Goal: Task Accomplishment & Management: Use online tool/utility

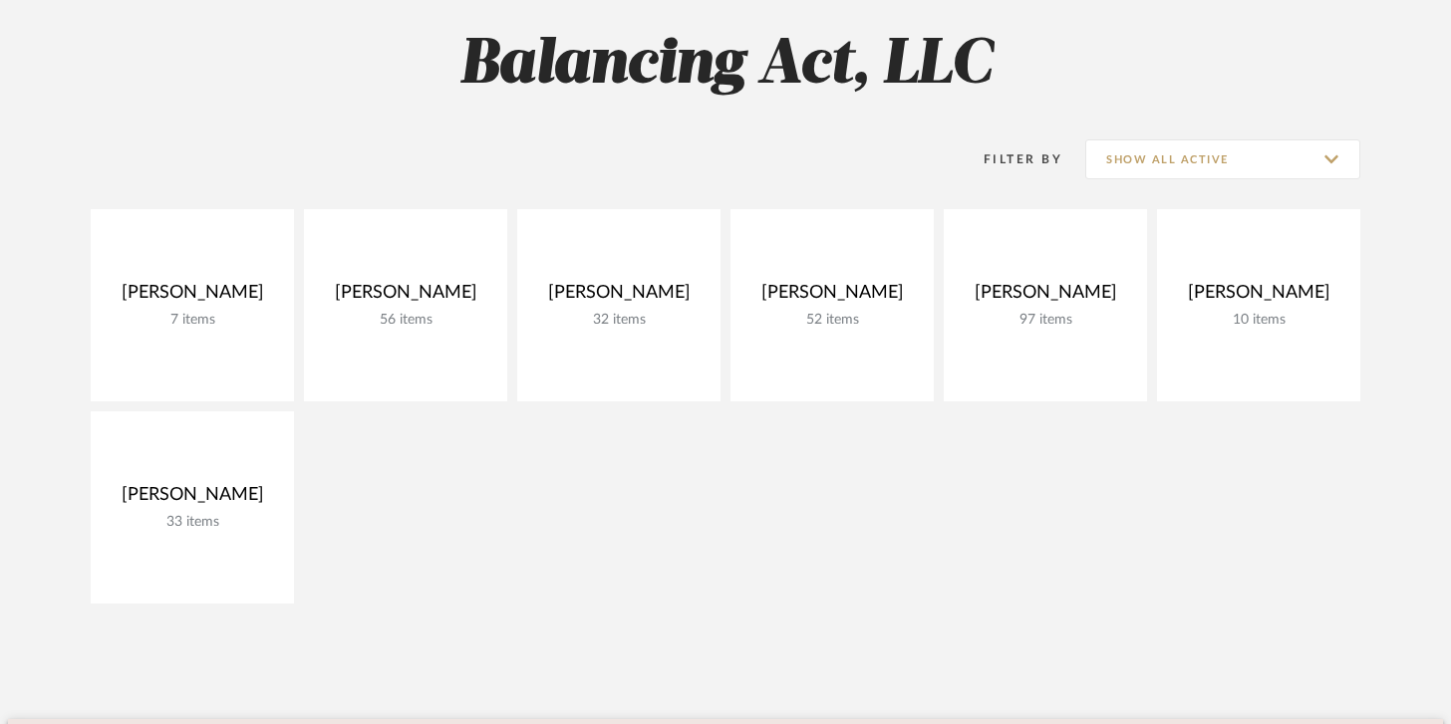
scroll to position [310, 0]
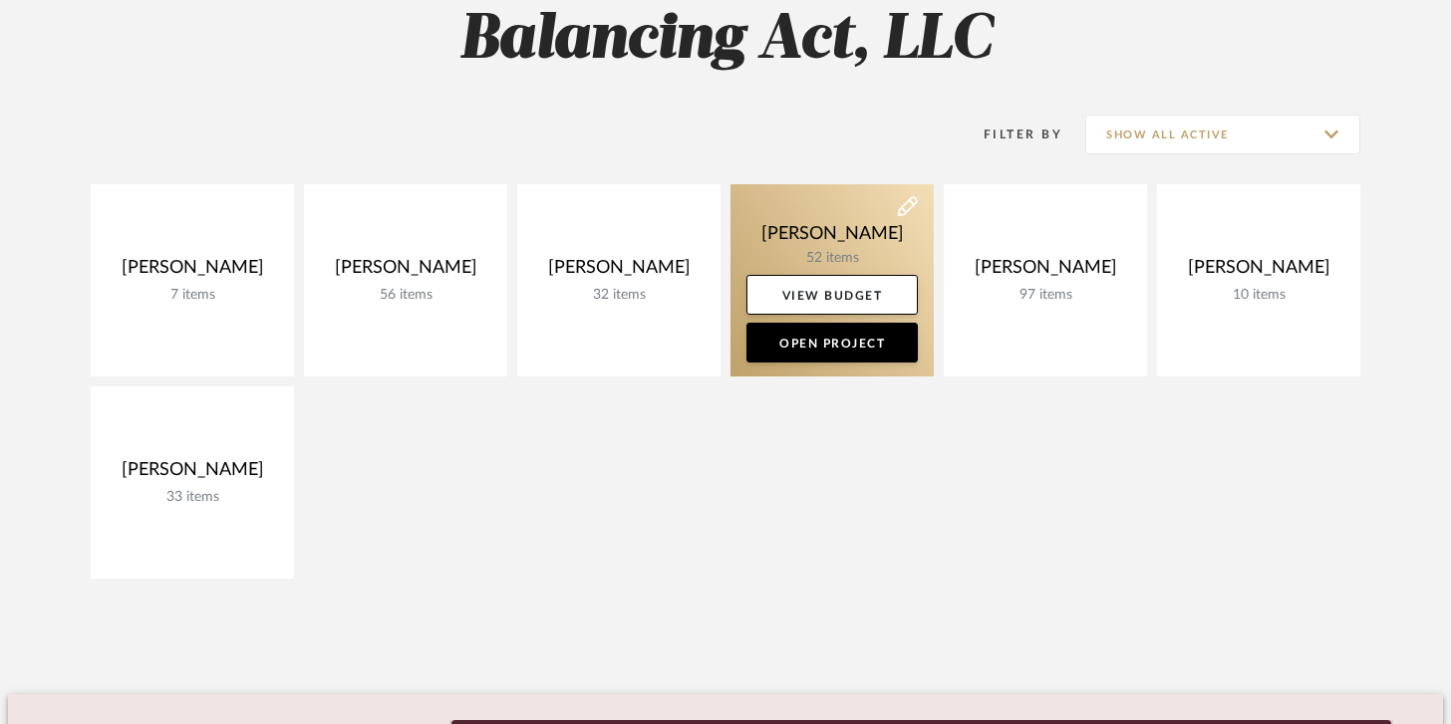
click at [820, 238] on link at bounding box center [831, 280] width 203 height 192
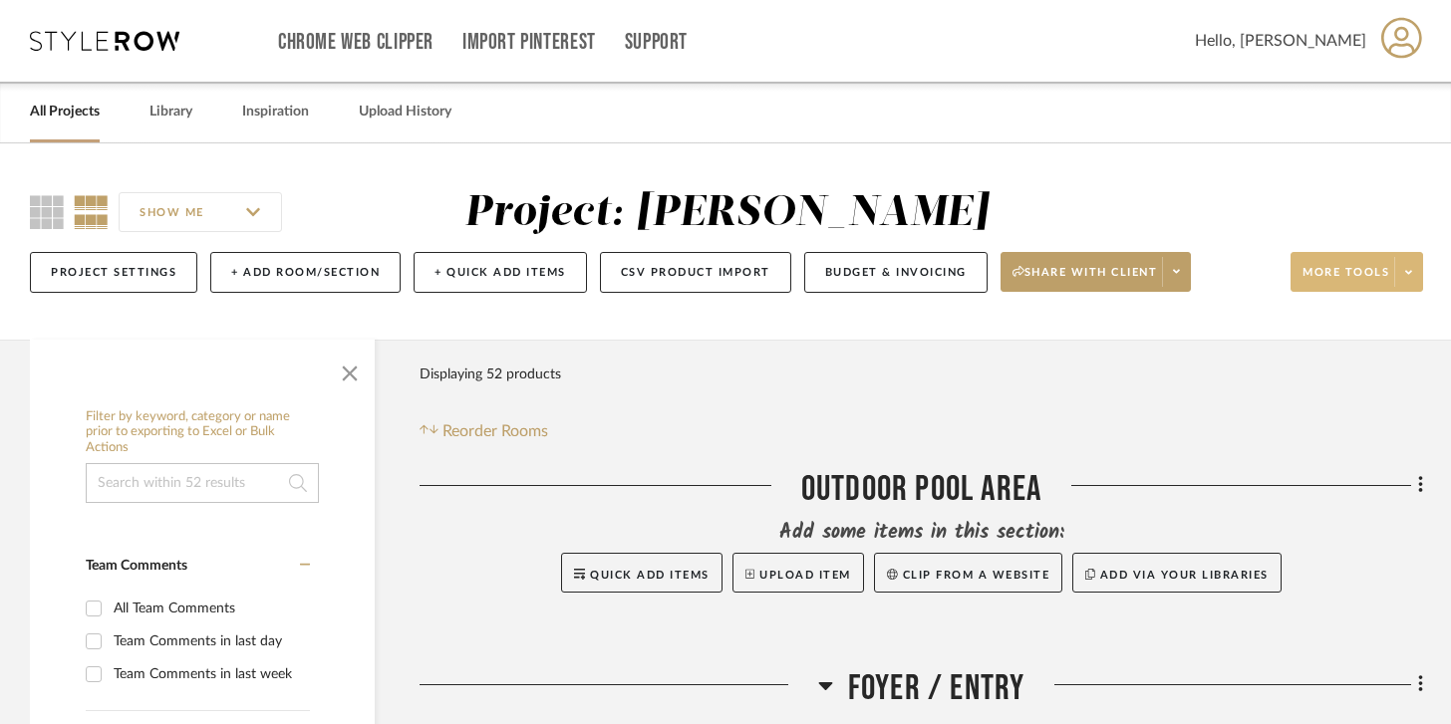
click at [1415, 272] on span at bounding box center [1408, 272] width 28 height 30
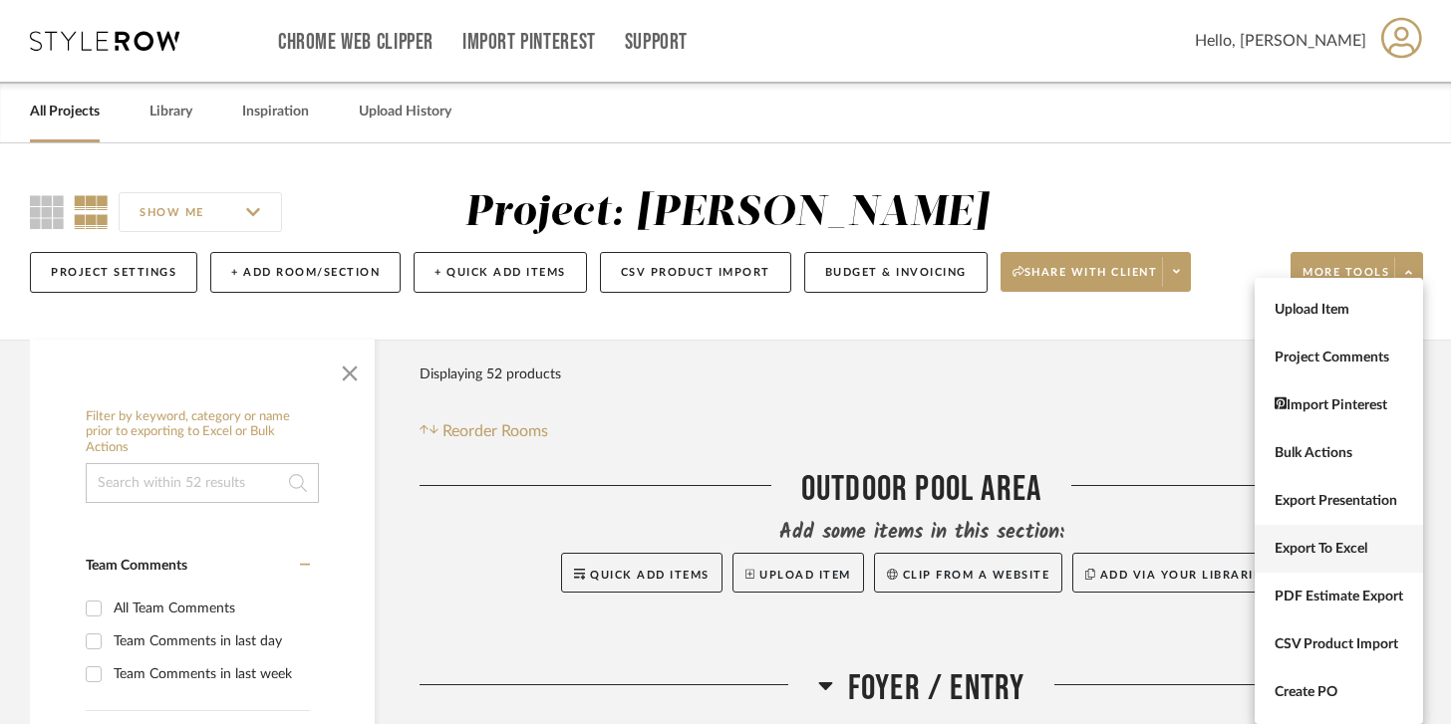
click at [1335, 535] on button "Export To Excel" at bounding box center [1339, 549] width 168 height 48
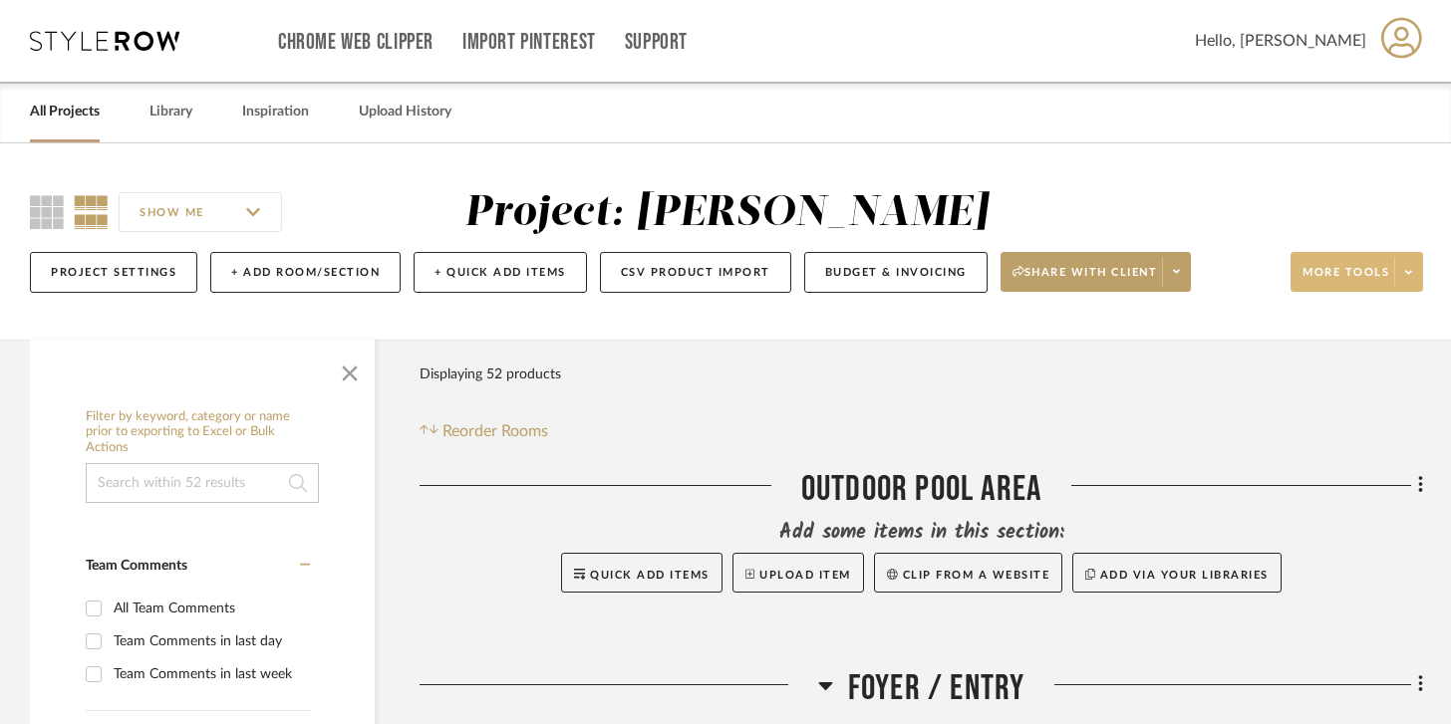
click at [1418, 276] on span at bounding box center [1408, 272] width 28 height 30
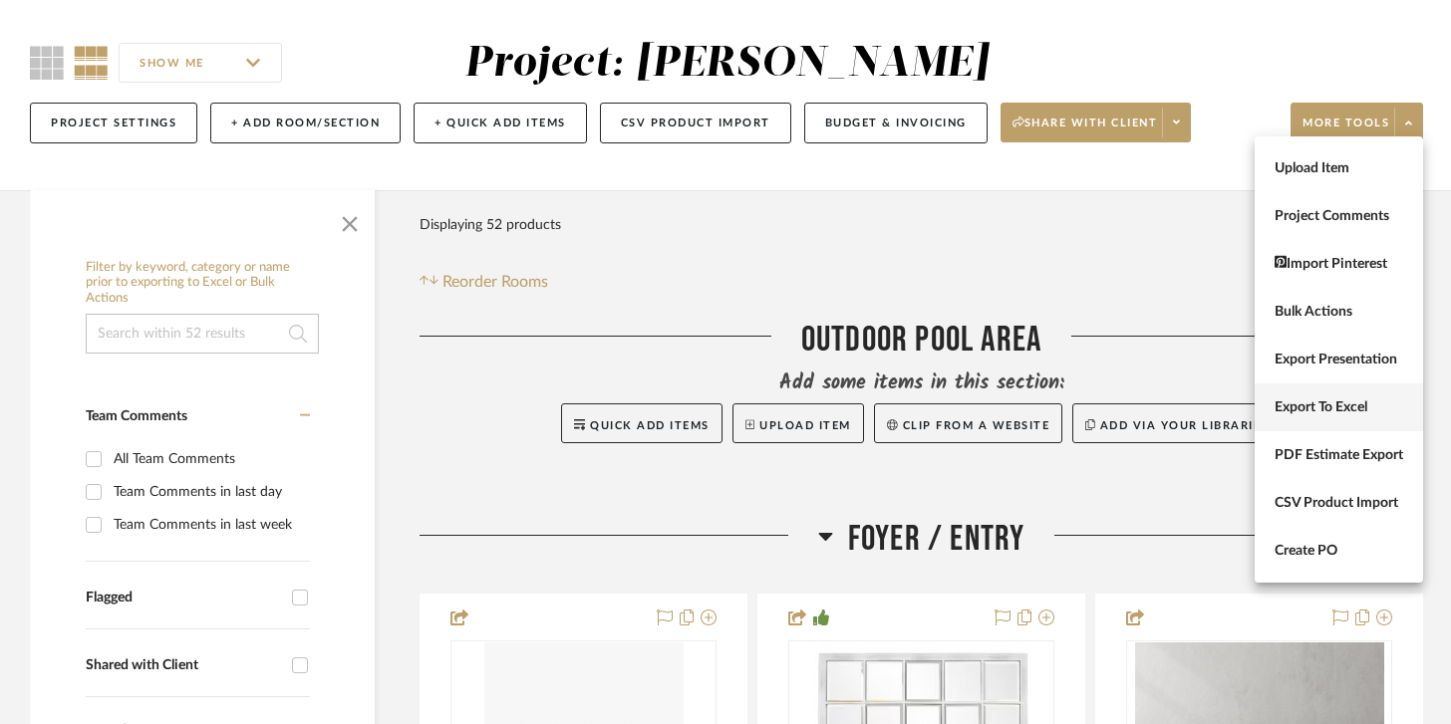
scroll to position [140, 0]
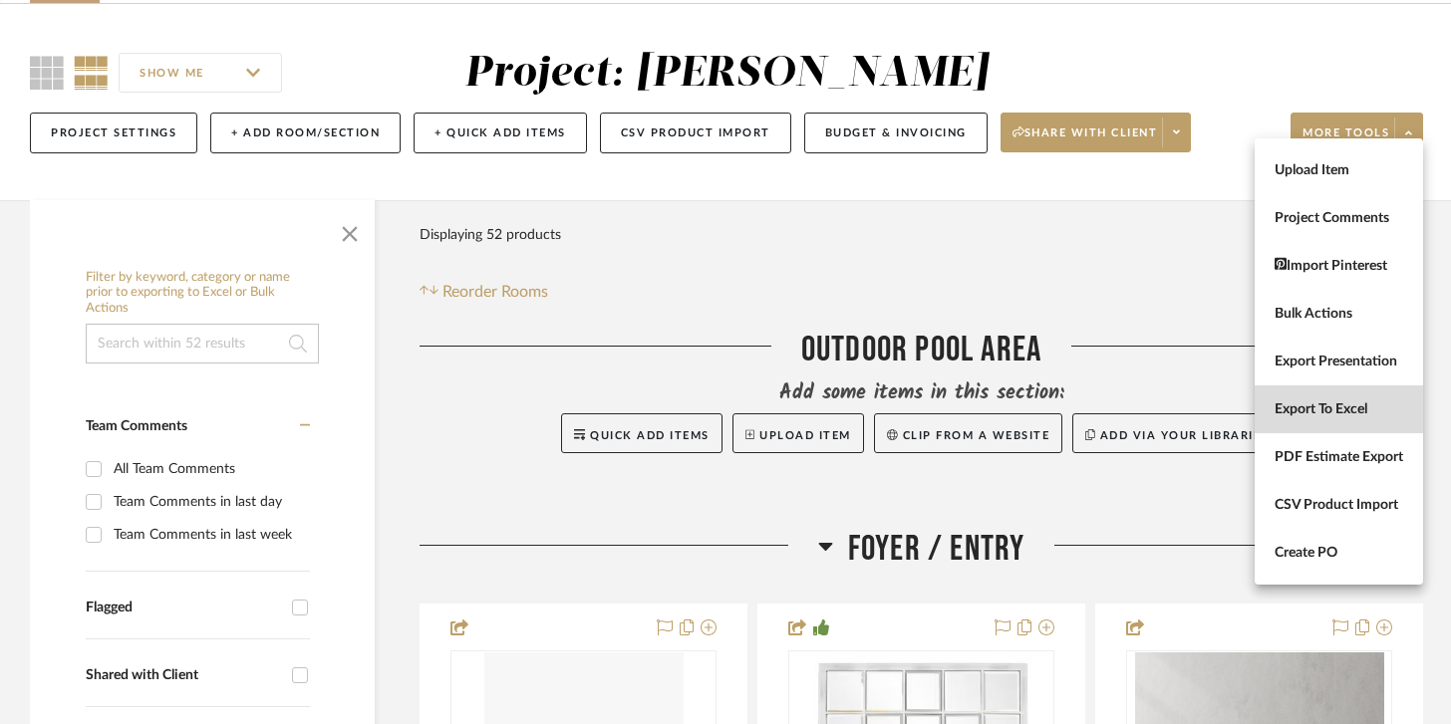
click at [1310, 397] on button "Export To Excel" at bounding box center [1339, 410] width 168 height 48
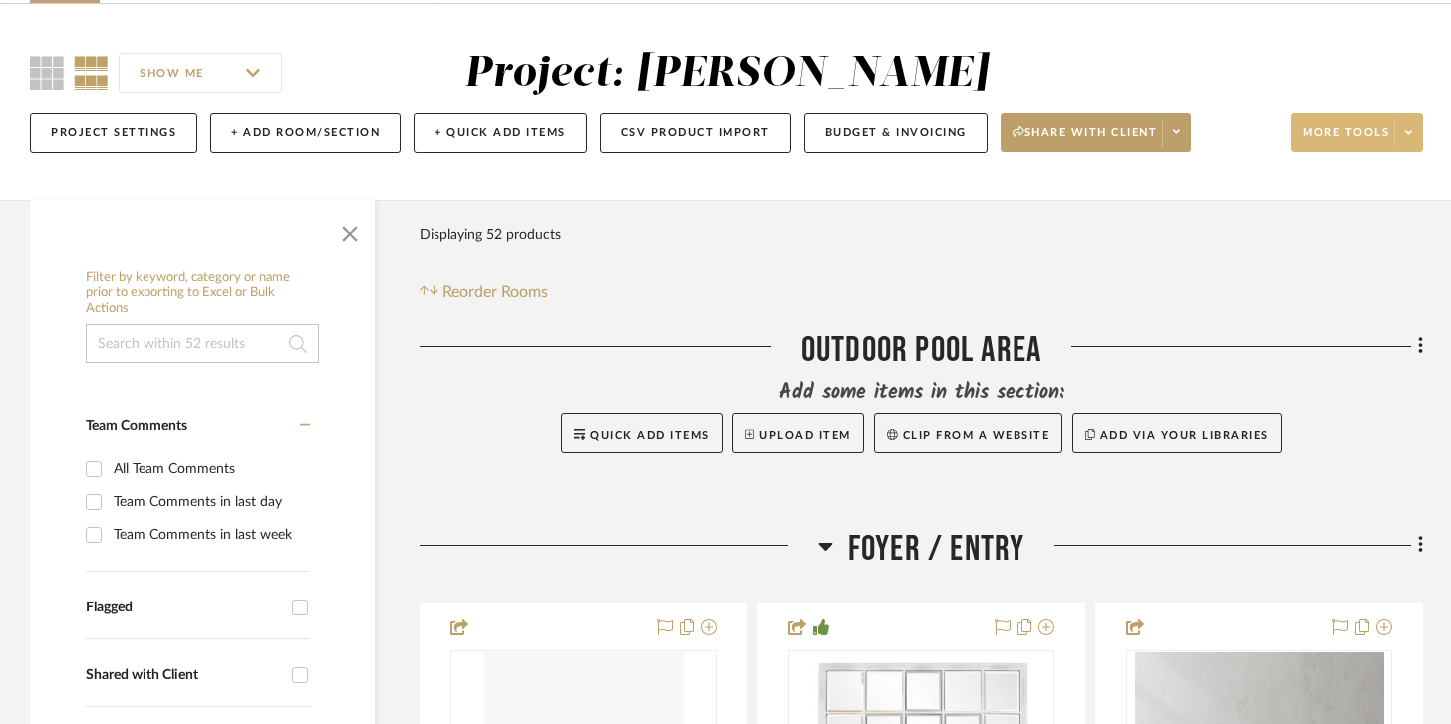
click at [1401, 144] on span at bounding box center [1408, 133] width 28 height 30
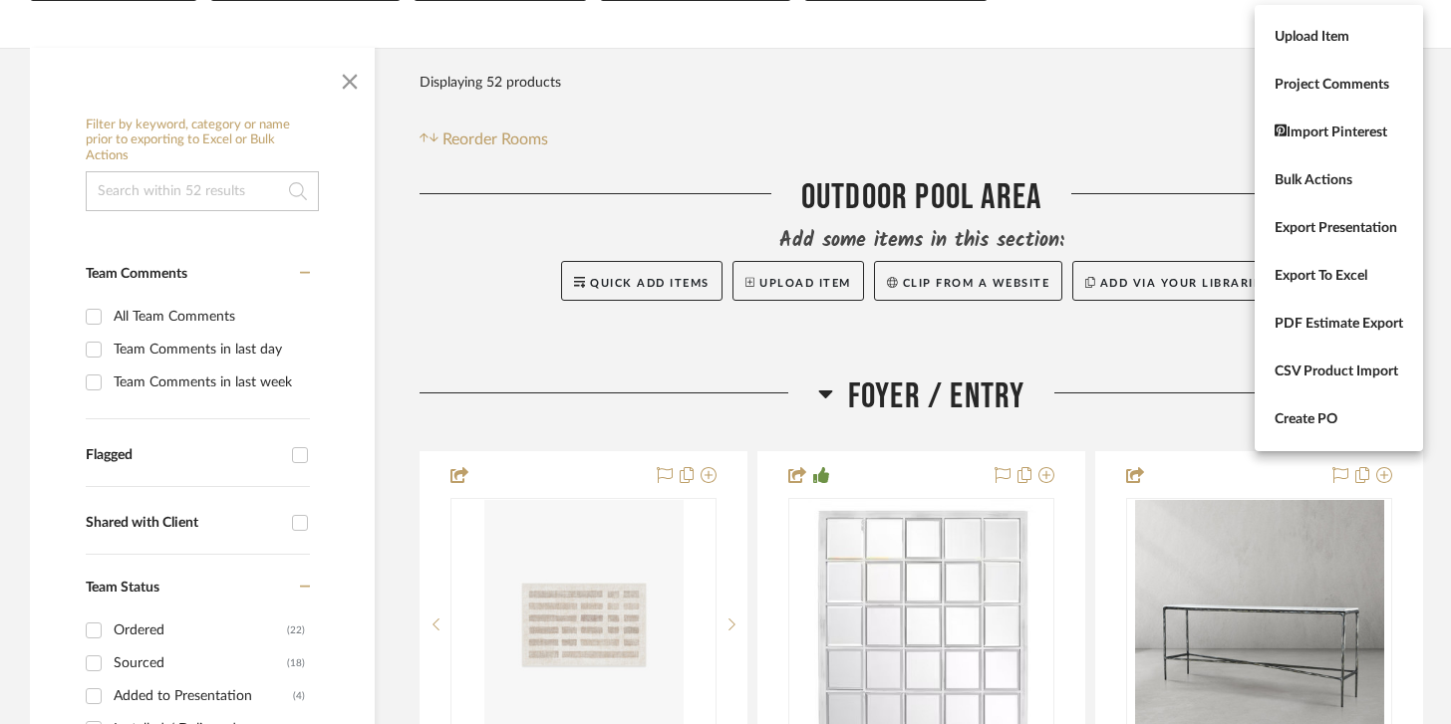
scroll to position [293, 0]
click at [1102, 371] on div at bounding box center [725, 362] width 1451 height 724
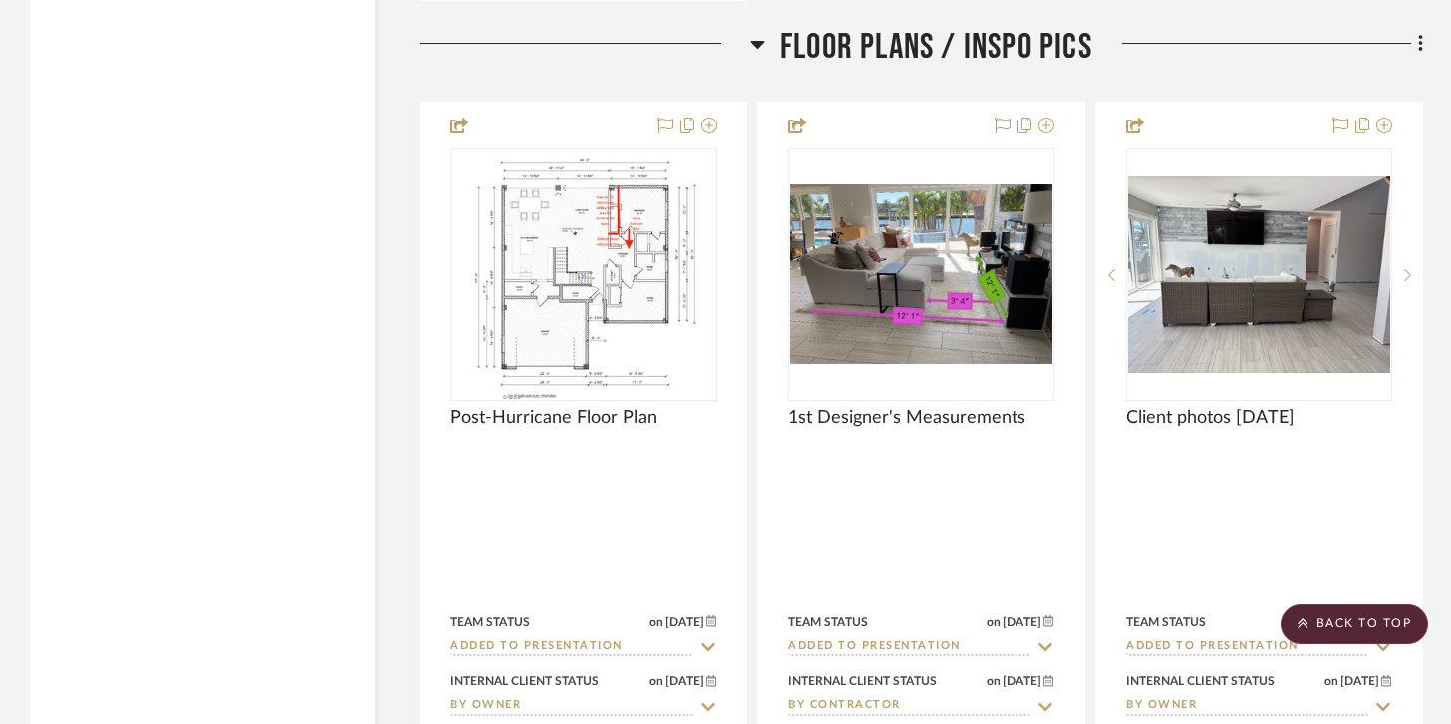
scroll to position [17020, 0]
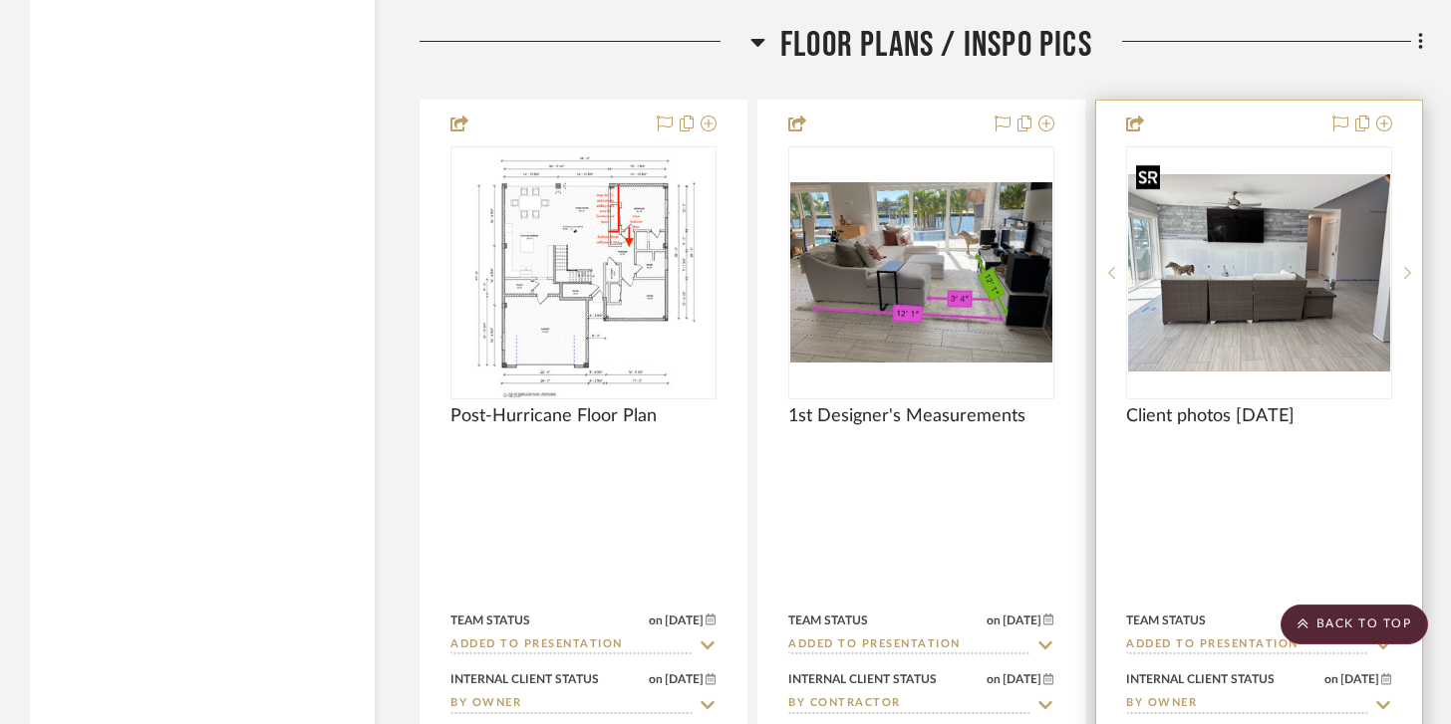
click at [1239, 292] on img "0" at bounding box center [1259, 272] width 262 height 197
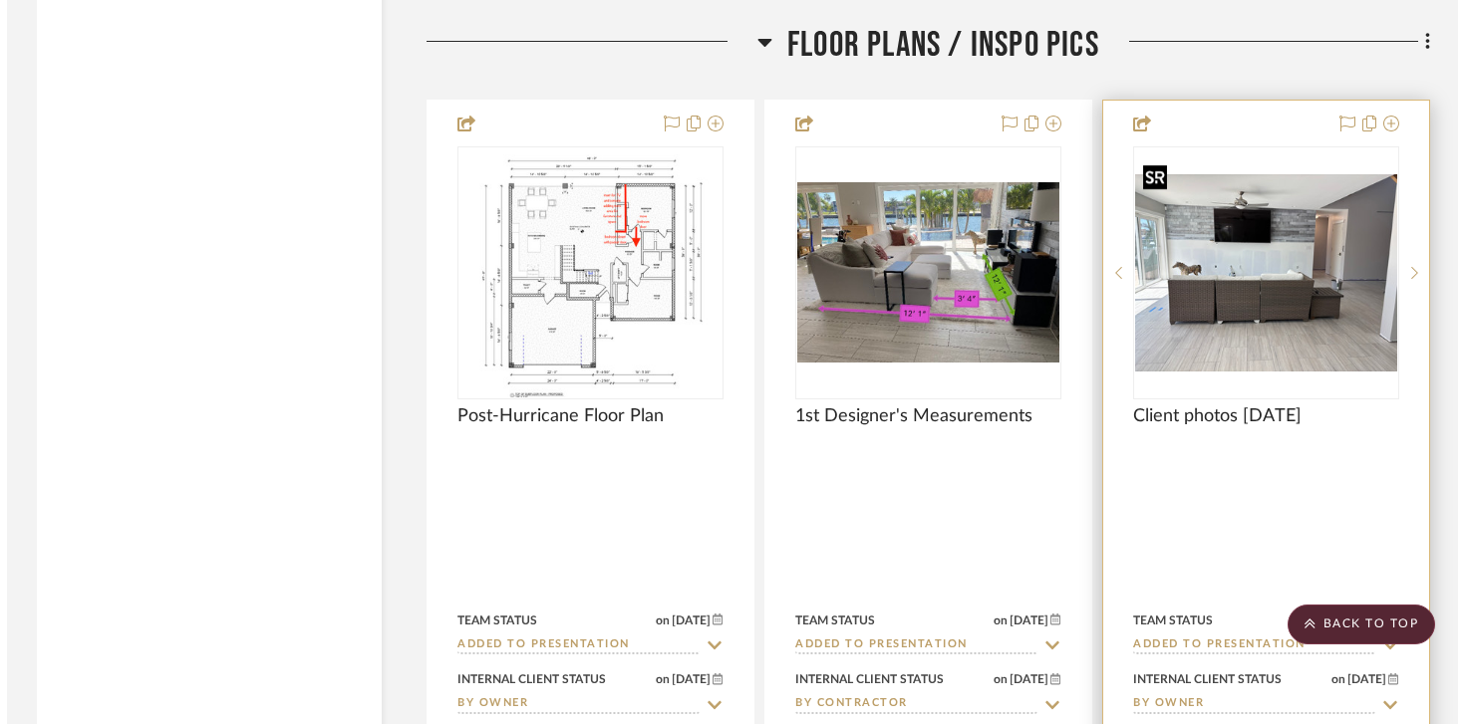
scroll to position [0, 0]
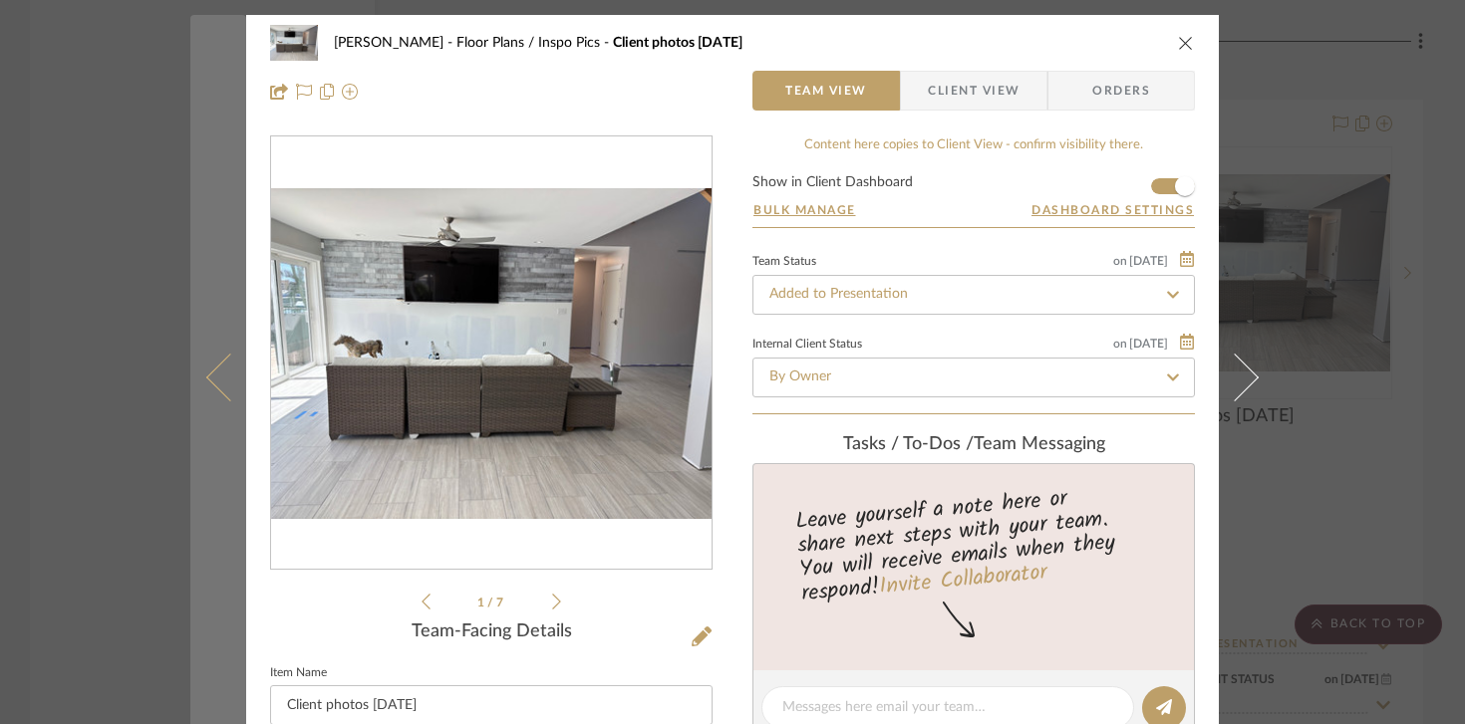
click at [206, 371] on icon at bounding box center [230, 377] width 48 height 48
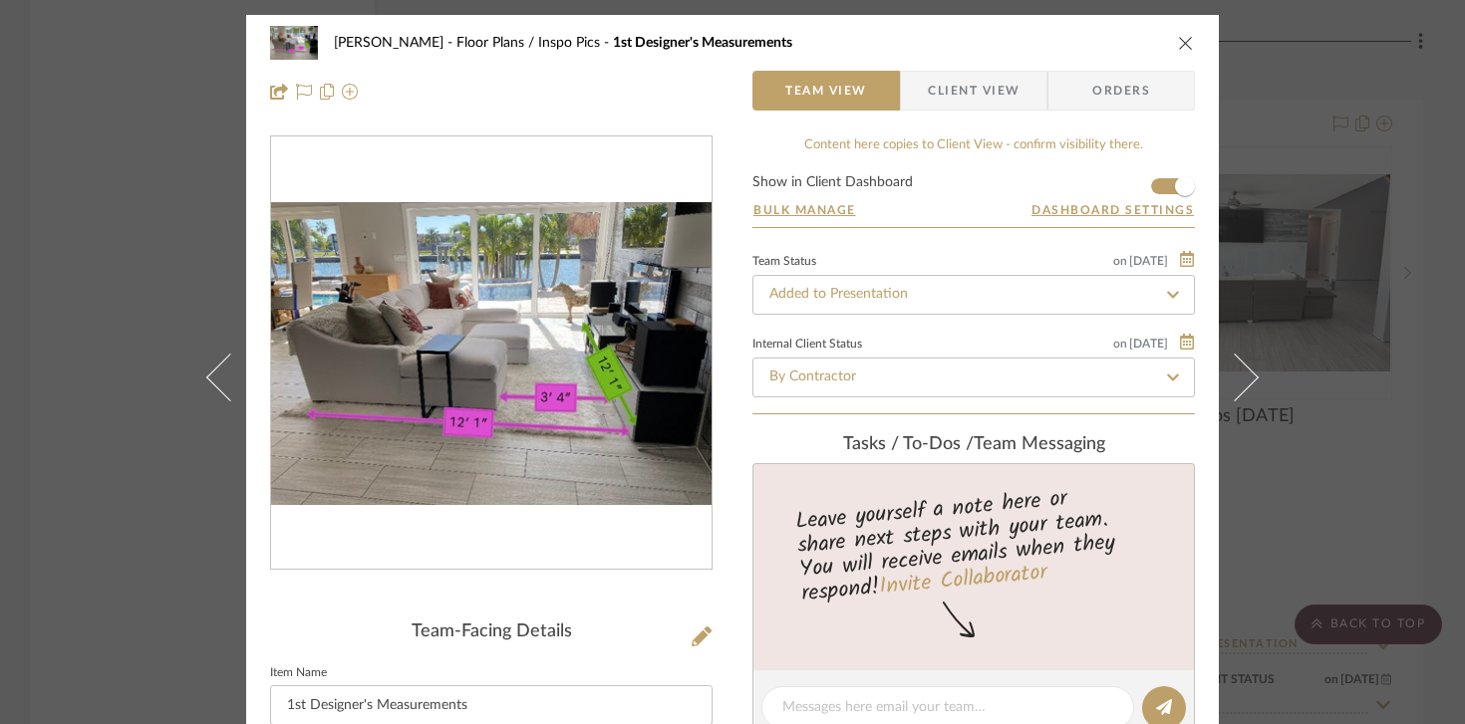
click at [1190, 46] on div "[PERSON_NAME] Floor Plans / Inspo Pics 1st Designer's Measurements Team View Cl…" at bounding box center [732, 67] width 973 height 105
click at [1178, 38] on icon "close" at bounding box center [1186, 43] width 16 height 16
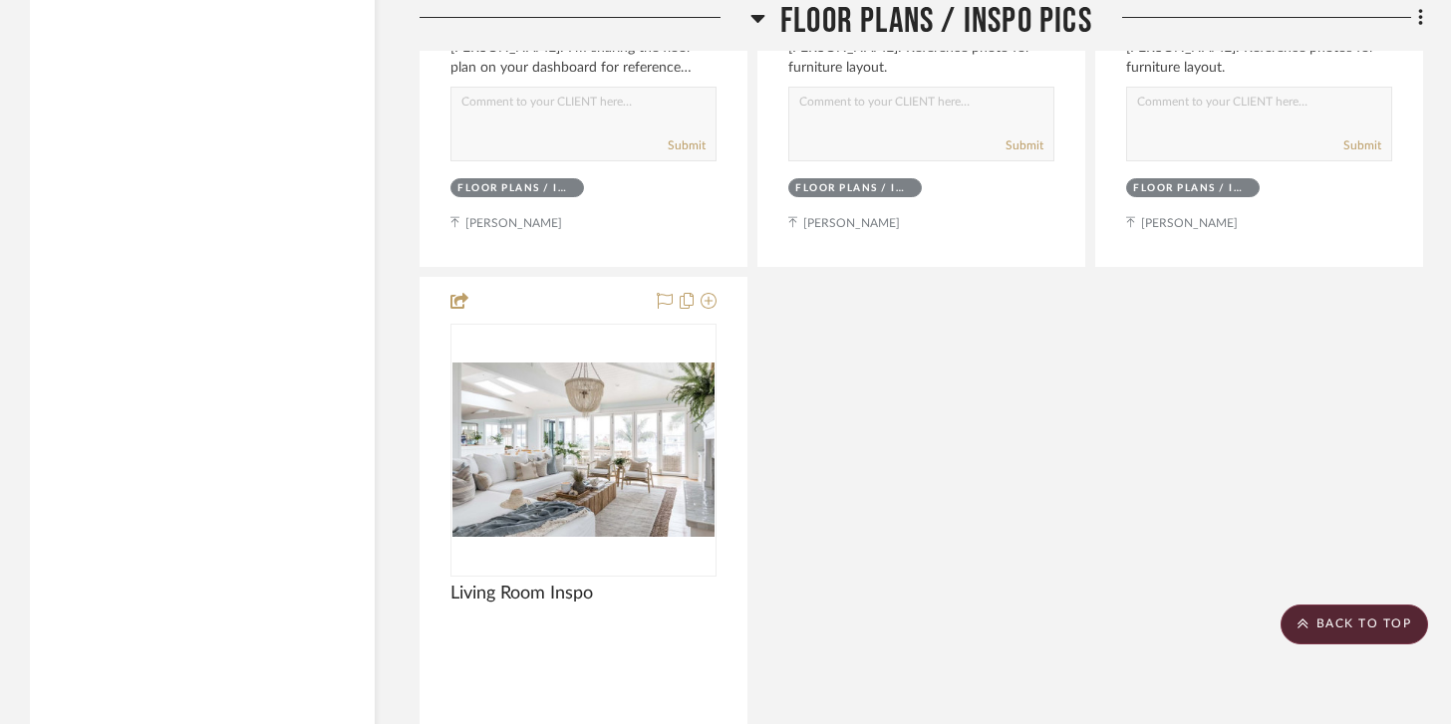
scroll to position [17729, 0]
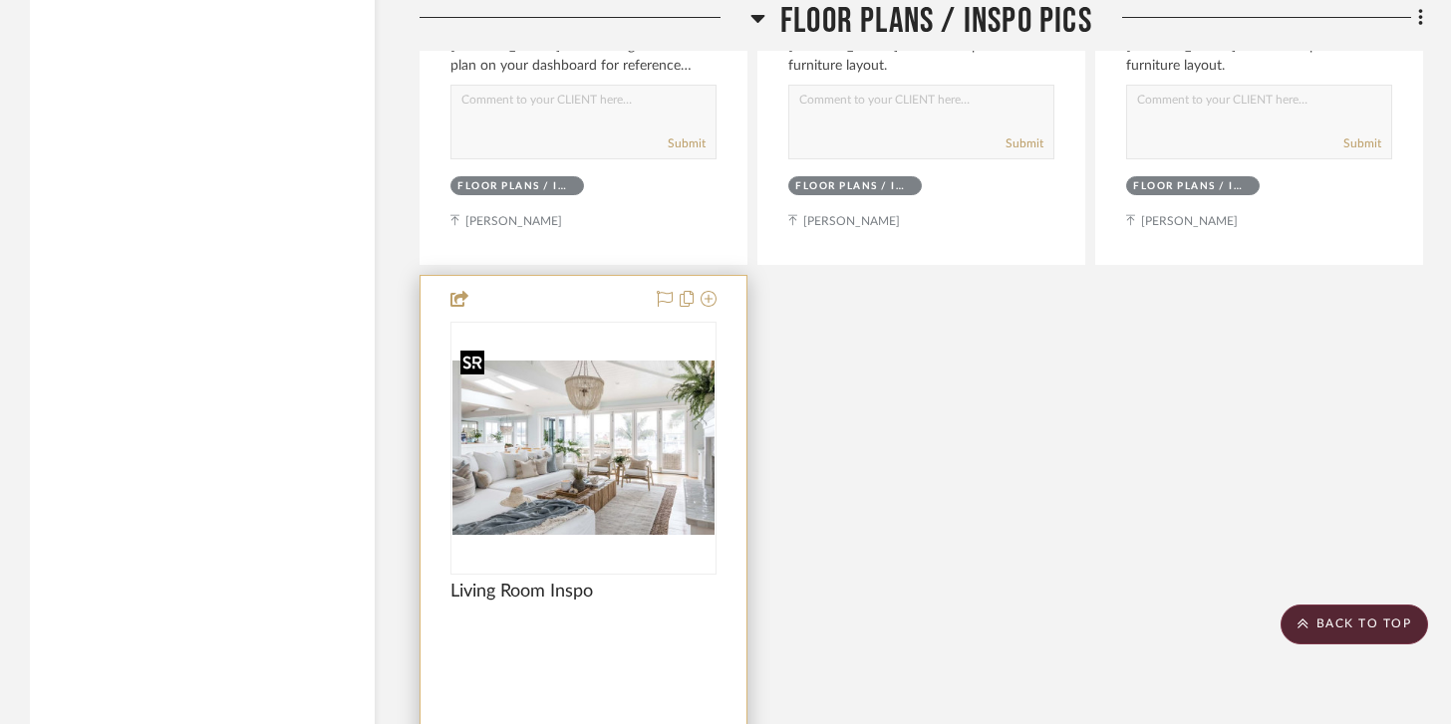
click at [0, 0] on img at bounding box center [0, 0] width 0 height 0
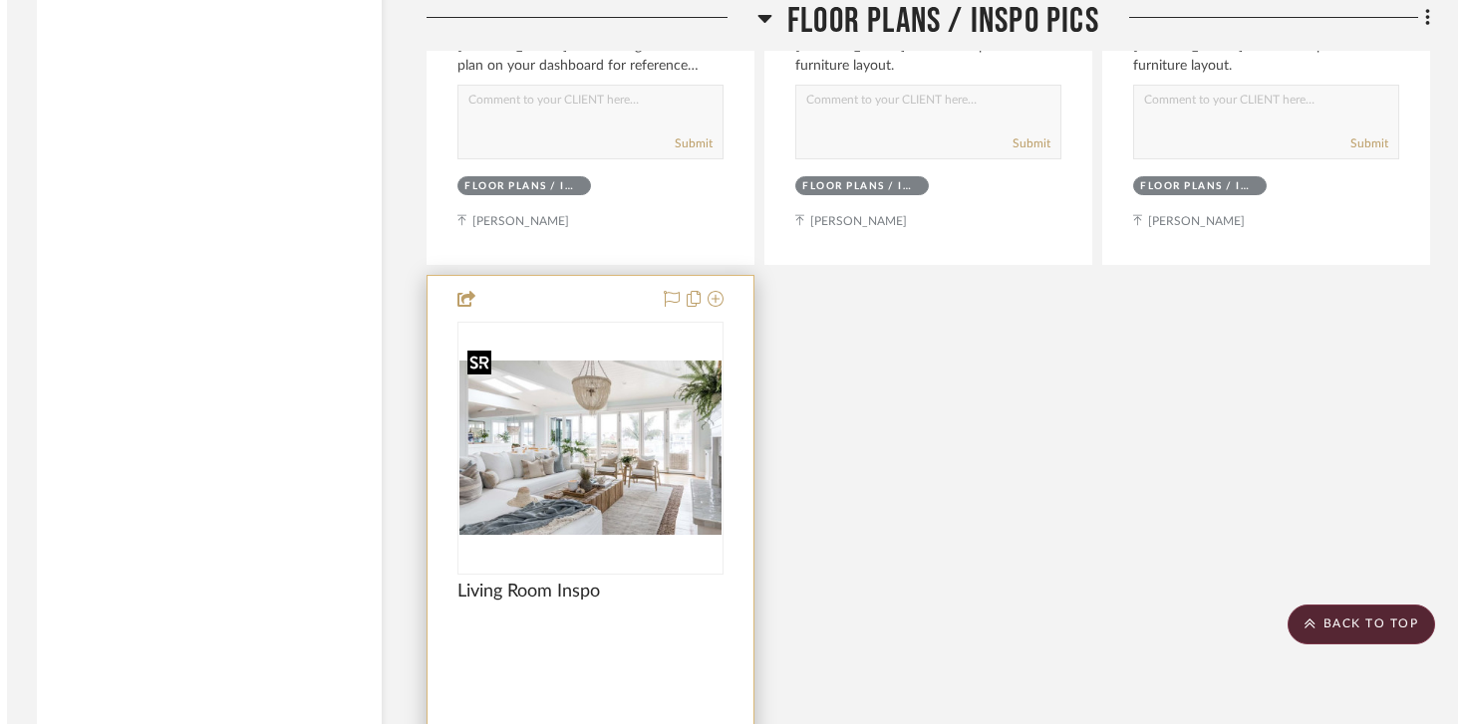
scroll to position [0, 0]
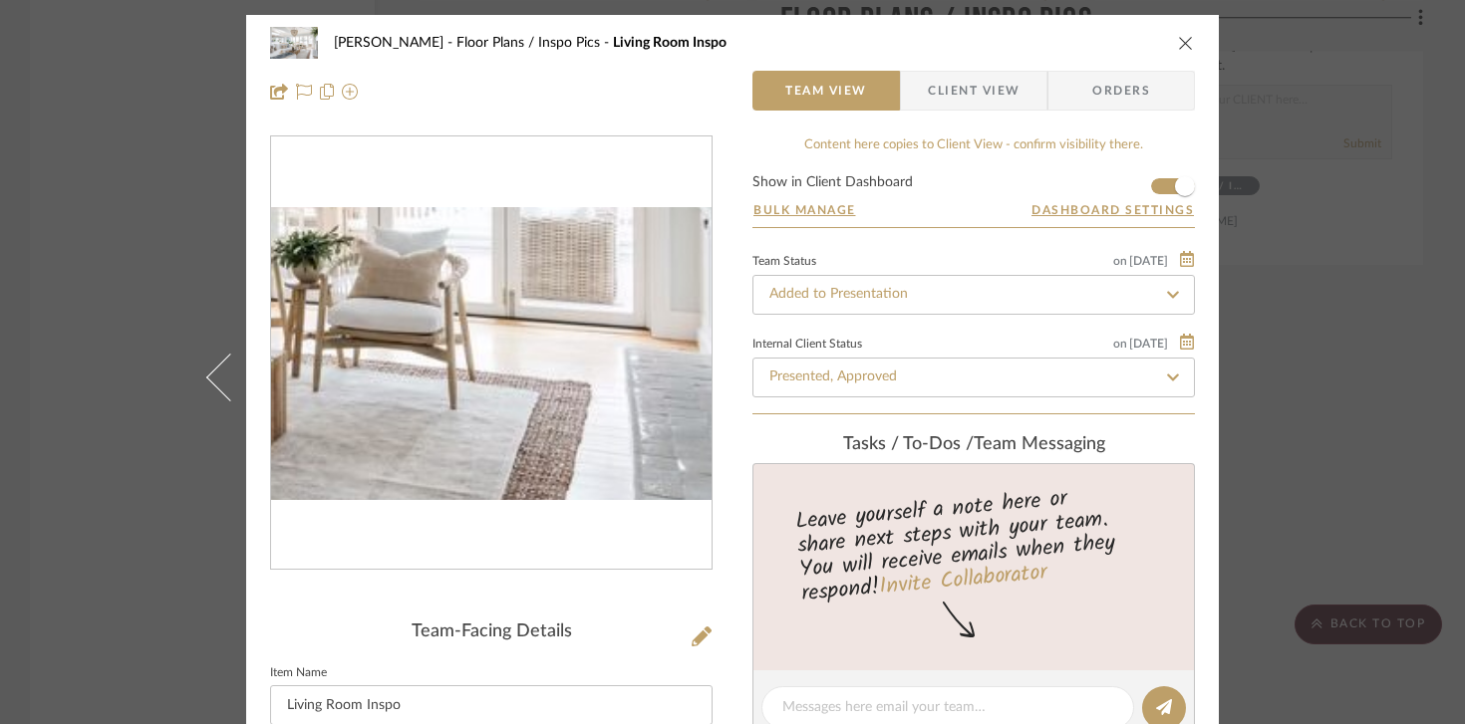
click at [608, 408] on img "0" at bounding box center [491, 354] width 440 height 294
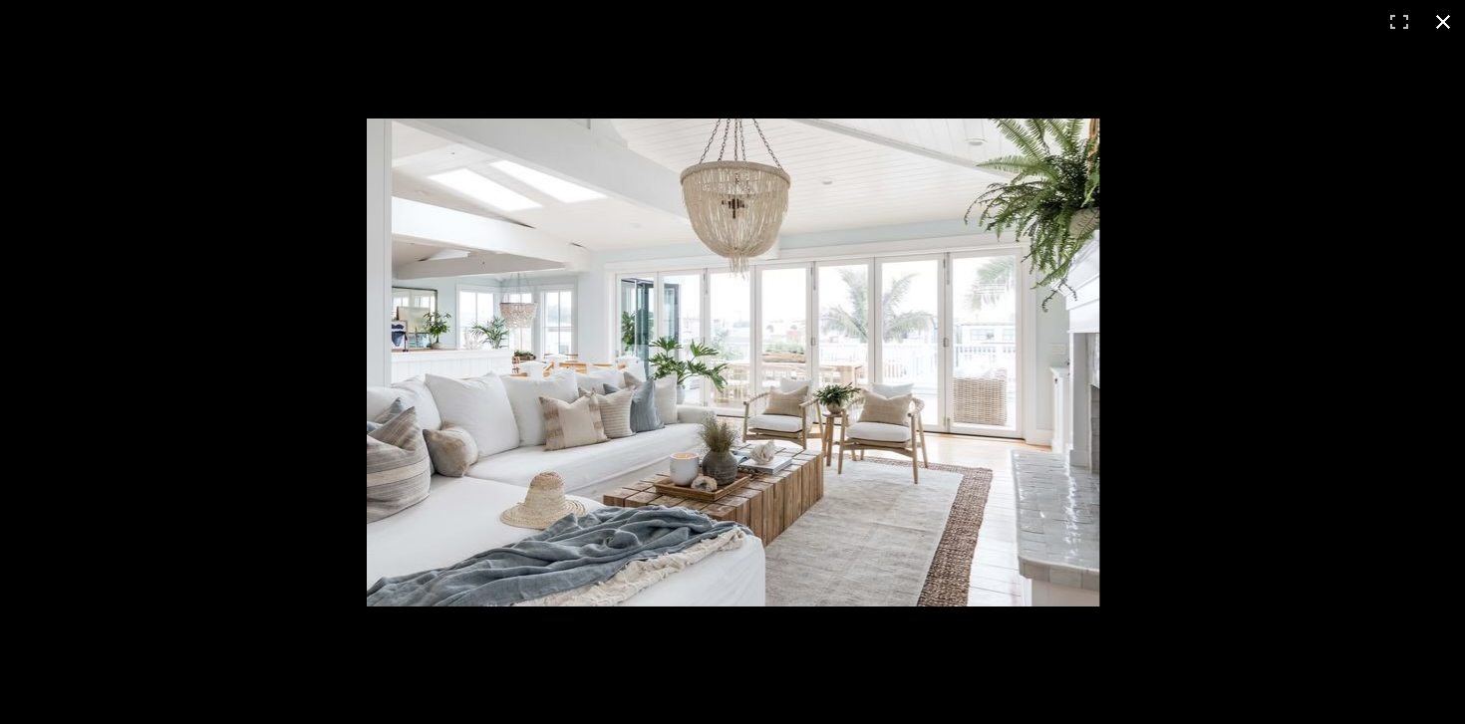
click at [1330, 607] on div at bounding box center [928, 396] width 1123 height 555
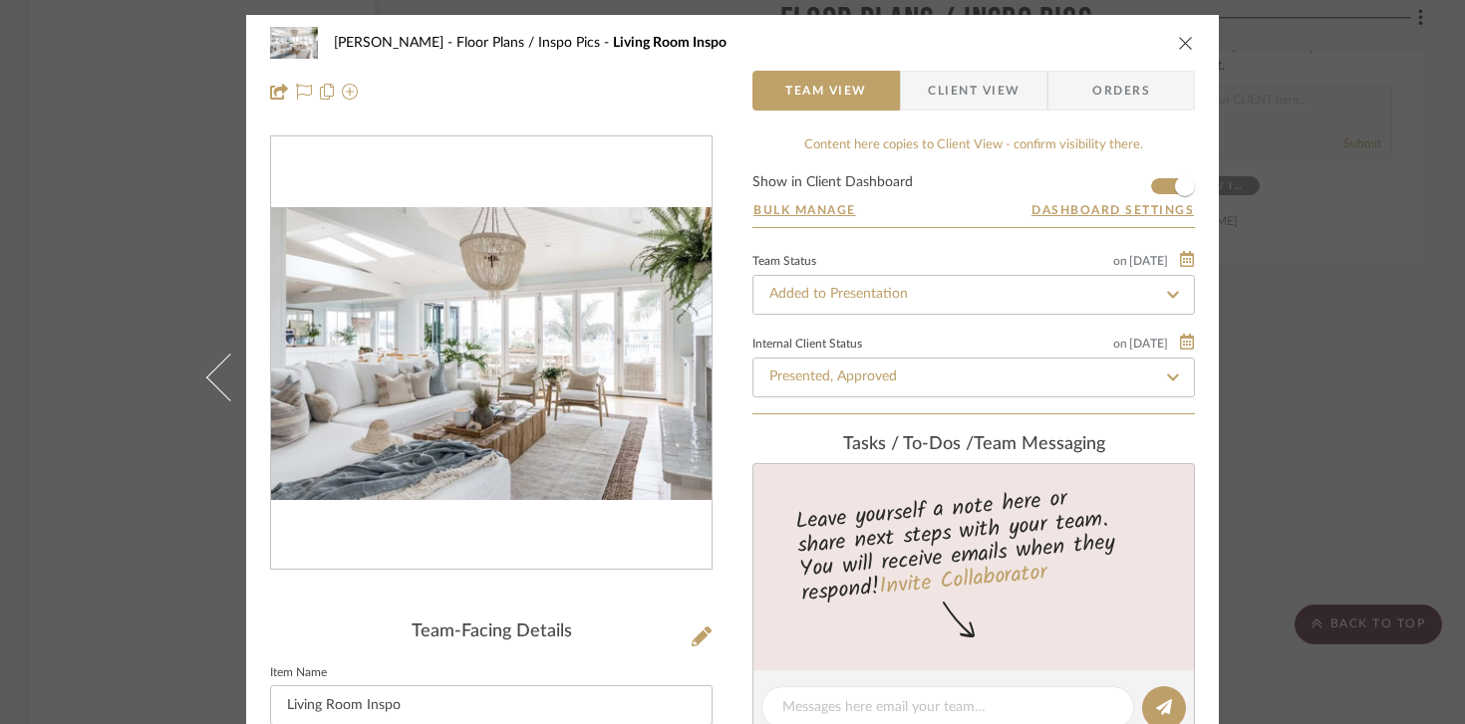
click at [1163, 40] on div "[PERSON_NAME] Floor Plans / Inspo Pics Living Room Inspo" at bounding box center [732, 43] width 925 height 40
click at [1178, 40] on icon "close" at bounding box center [1186, 43] width 16 height 16
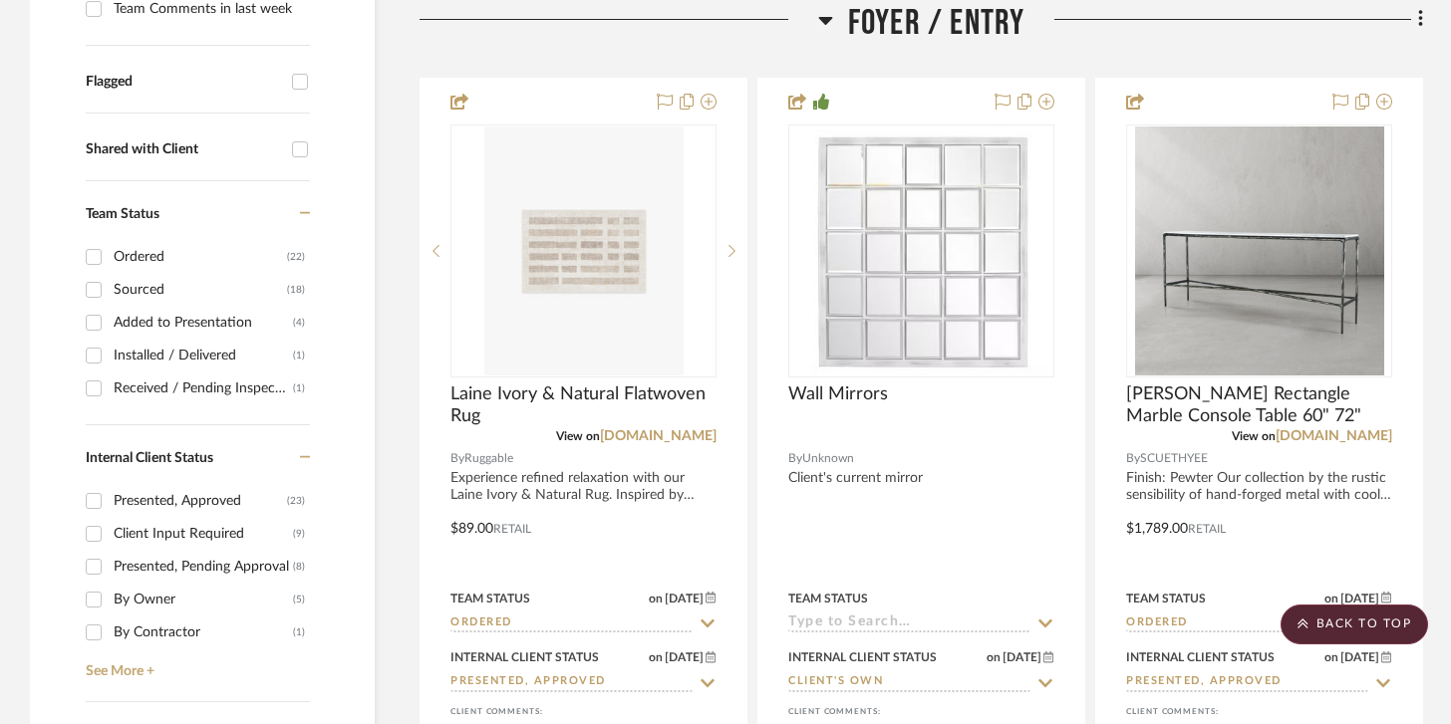
scroll to position [92, 0]
